Goal: Find specific page/section: Find specific page/section

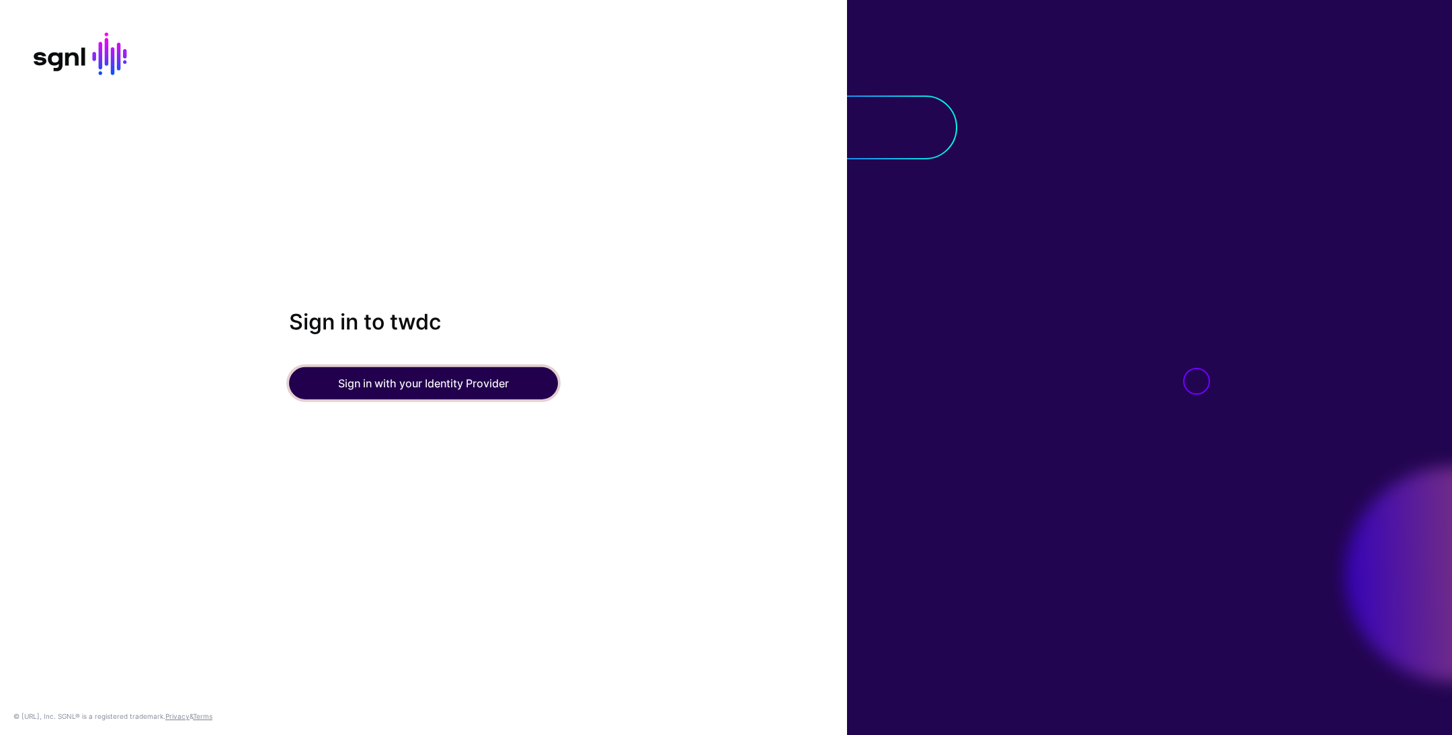
click at [467, 376] on button "Sign in with your Identity Provider" at bounding box center [423, 383] width 269 height 32
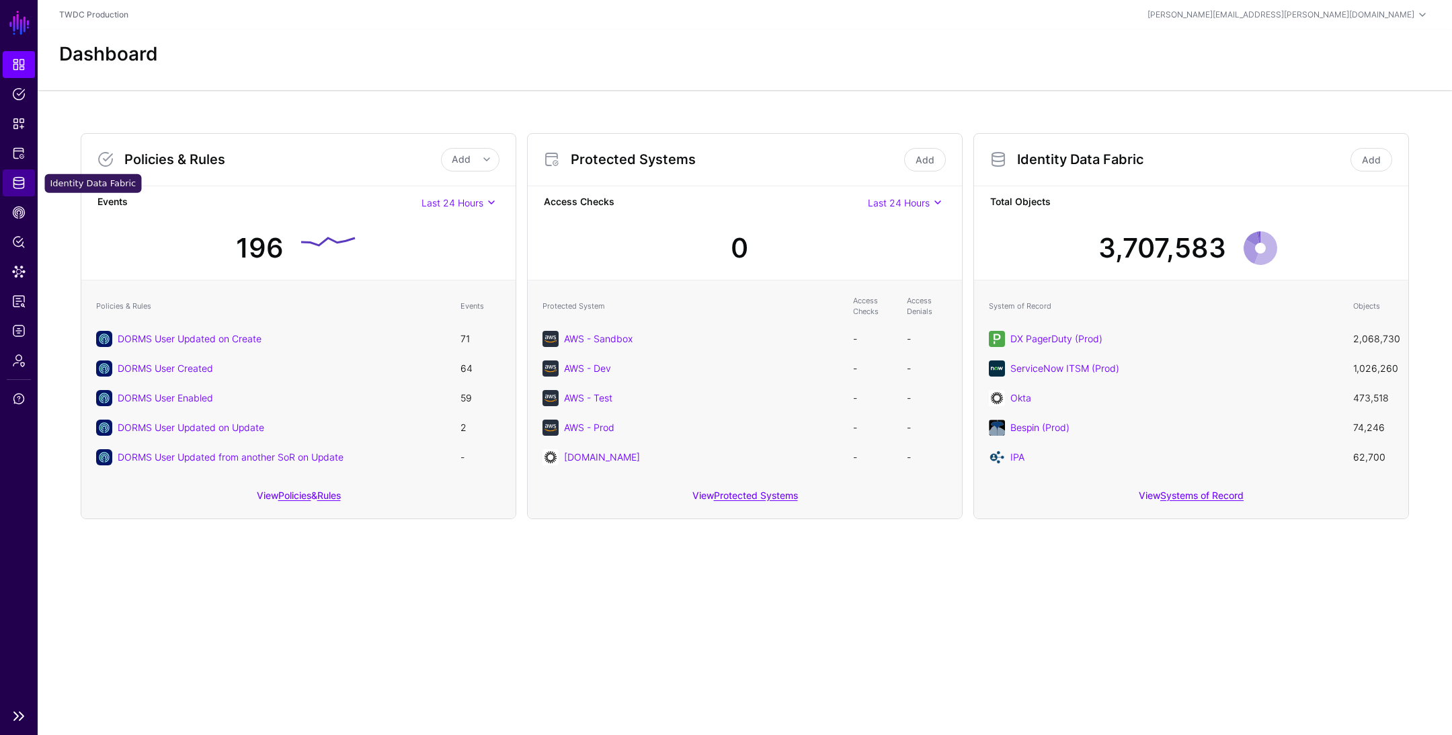
click at [18, 189] on span "Identity Data Fabric" at bounding box center [18, 182] width 13 height 13
